Goal: Navigation & Orientation: Find specific page/section

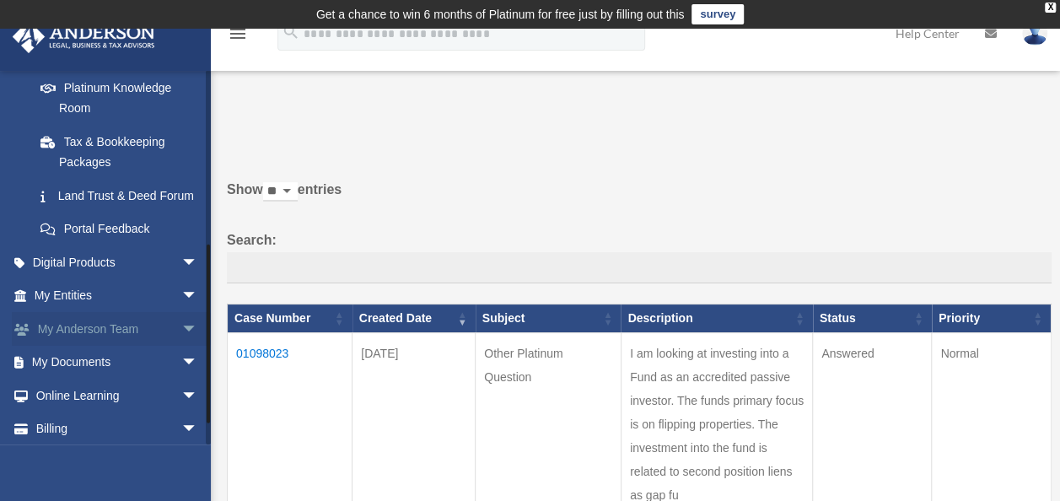
scroll to position [396, 0]
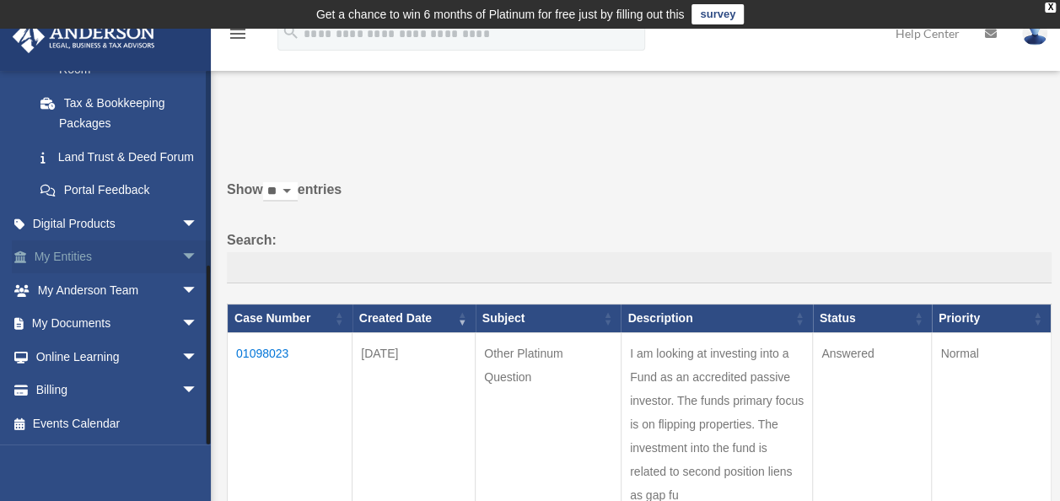
click at [82, 256] on link "My Entities arrow_drop_down" at bounding box center [118, 257] width 212 height 34
click at [181, 253] on span "arrow_drop_down" at bounding box center [198, 257] width 34 height 35
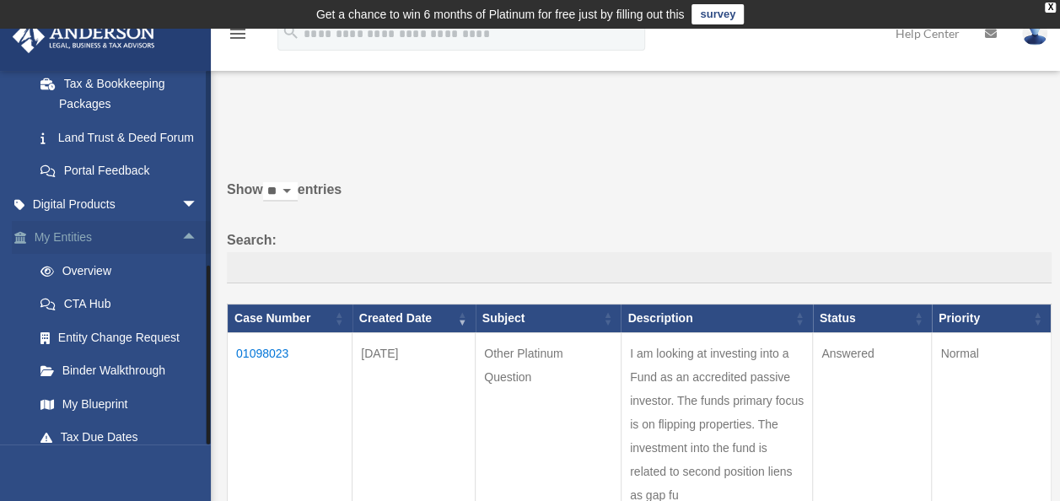
click at [74, 253] on link "My Entities arrow_drop_up" at bounding box center [118, 238] width 212 height 34
click at [78, 288] on link "Overview" at bounding box center [124, 271] width 200 height 34
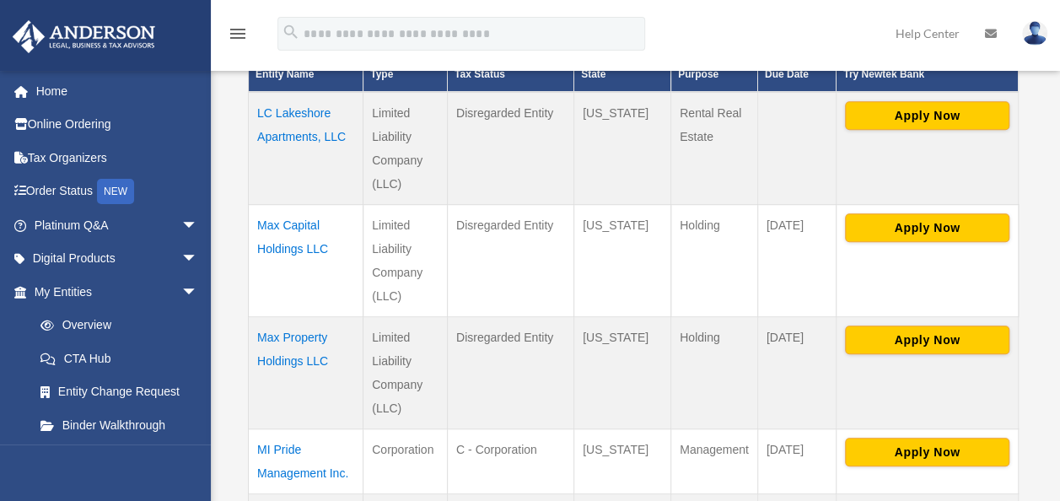
scroll to position [450, 0]
click at [280, 218] on td "Max Capital Holdings LLC" at bounding box center [306, 261] width 115 height 112
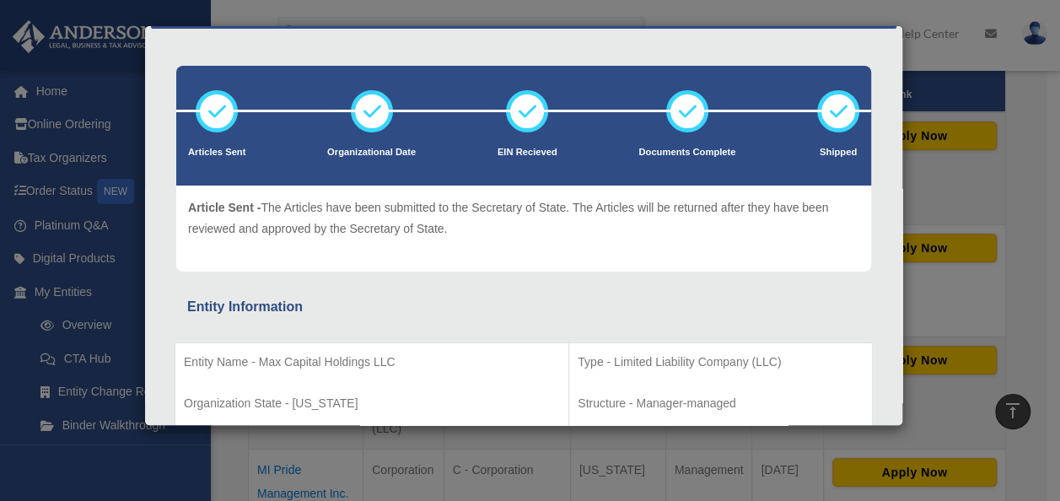
scroll to position [253, 0]
